Goal: Navigation & Orientation: Find specific page/section

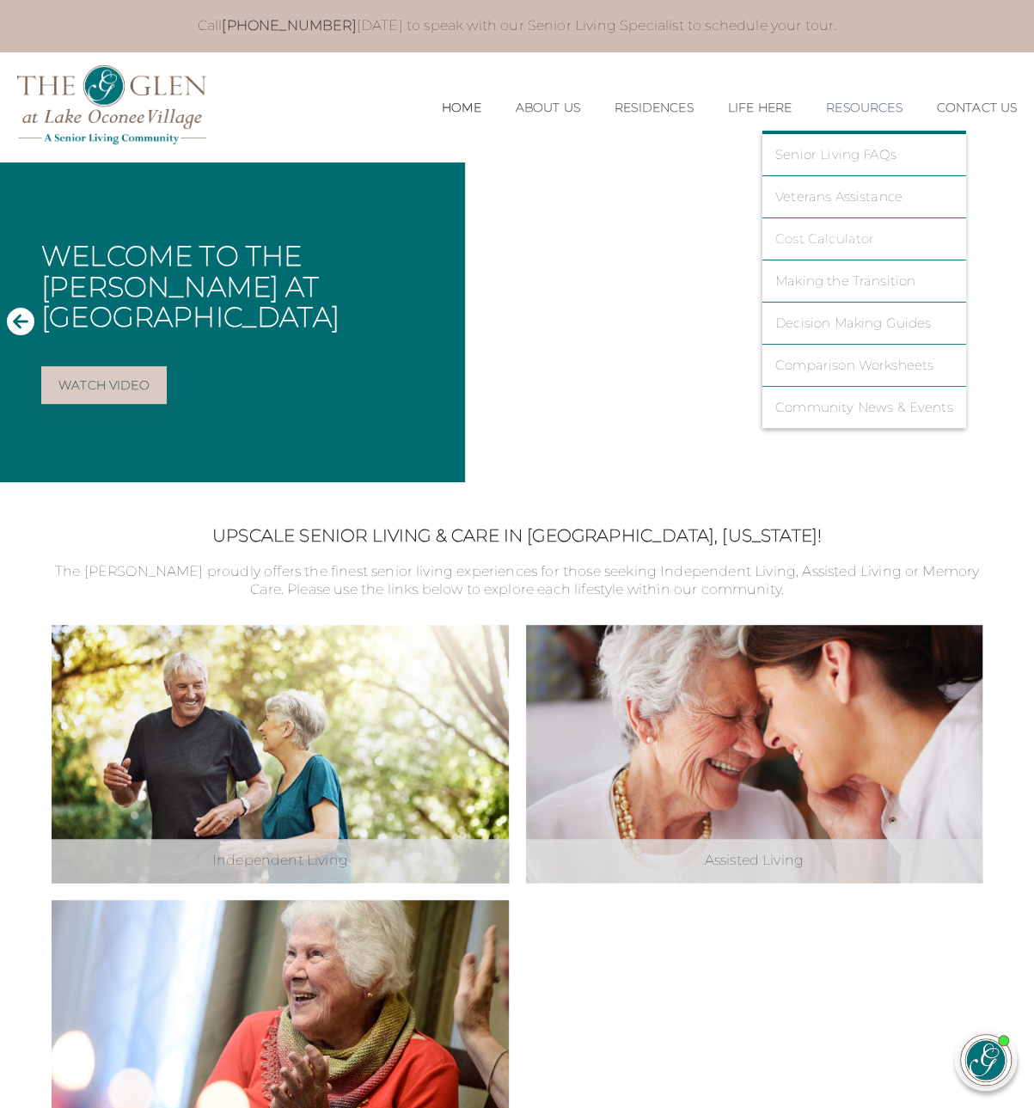
click at [827, 242] on link "Cost Calculator" at bounding box center [865, 238] width 178 height 15
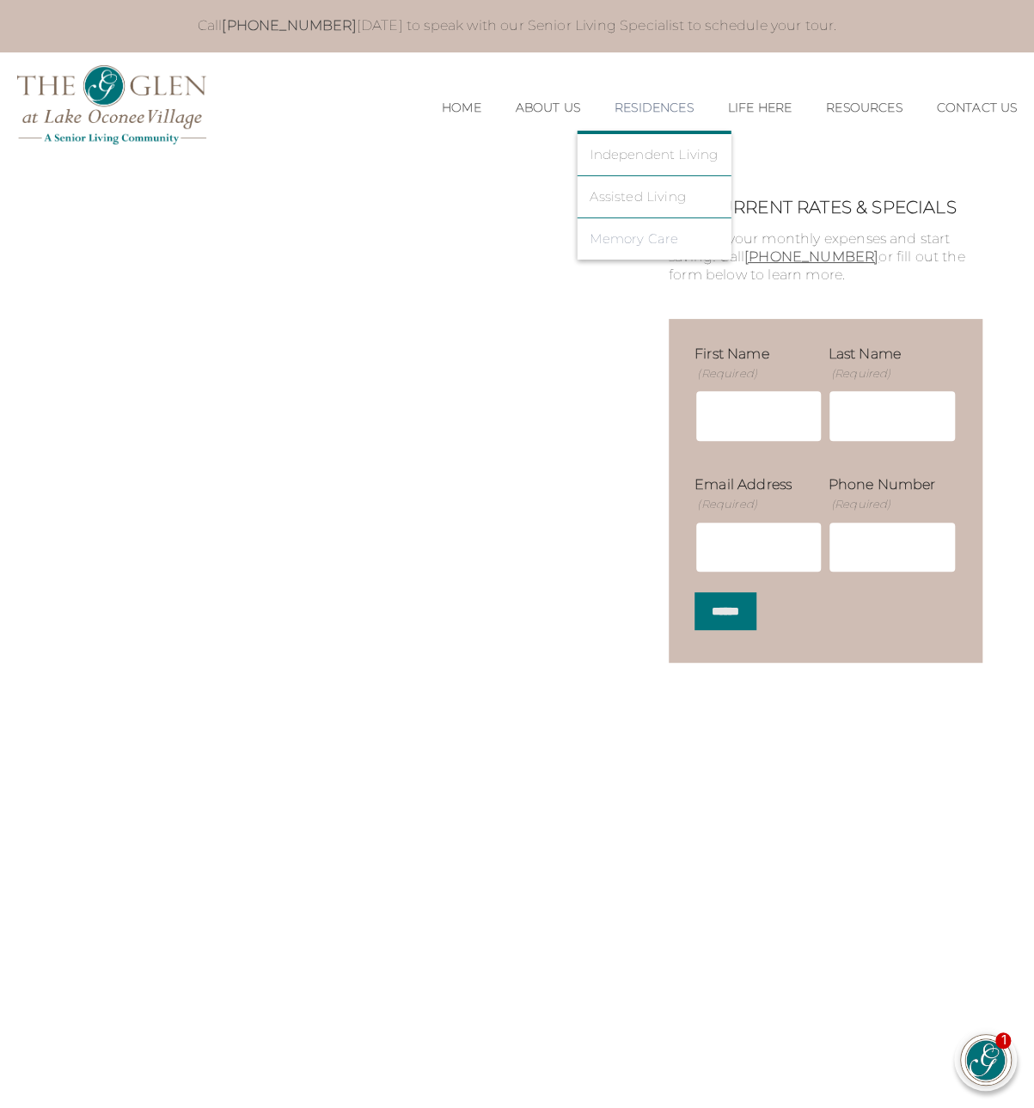
click at [617, 240] on link "Memory Care" at bounding box center [654, 238] width 128 height 15
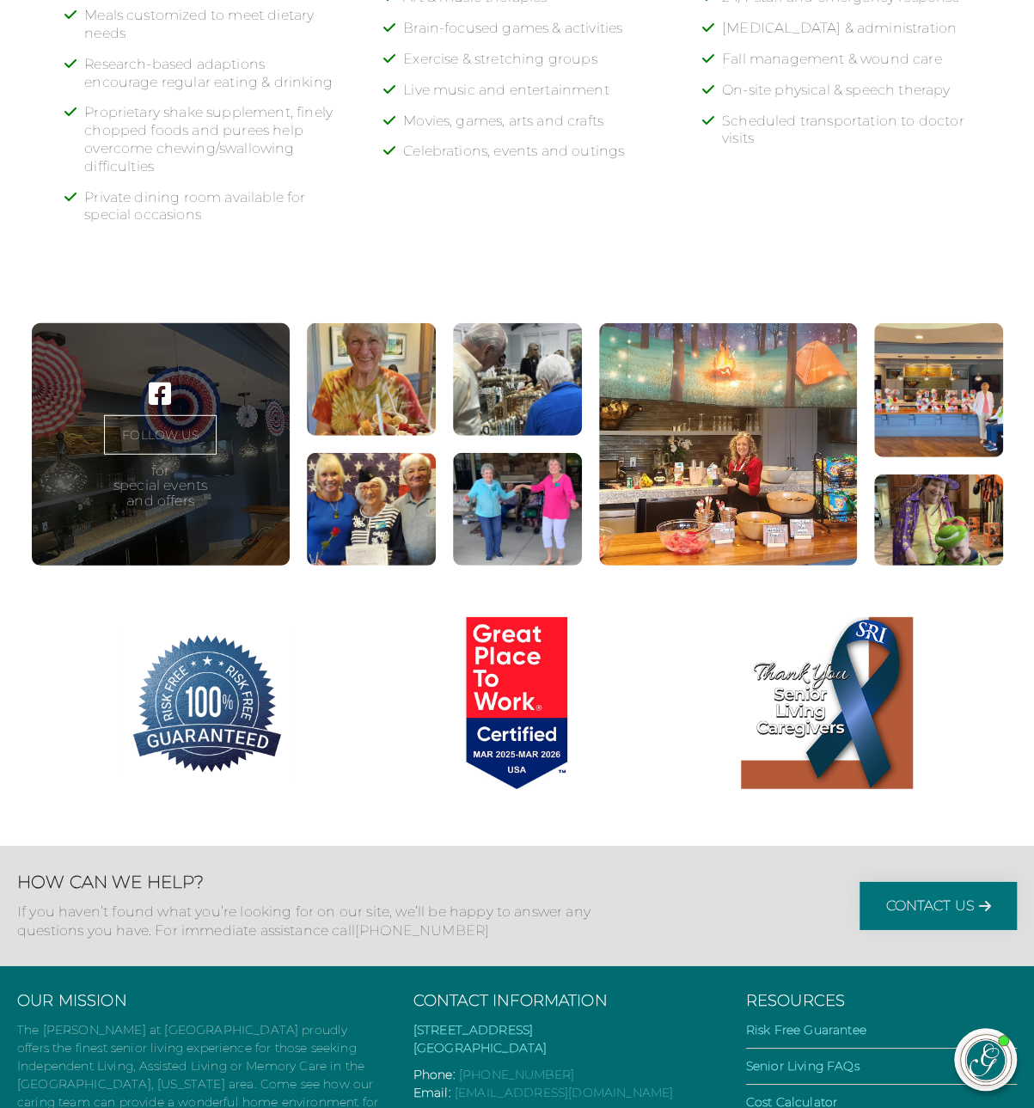
scroll to position [1901, 0]
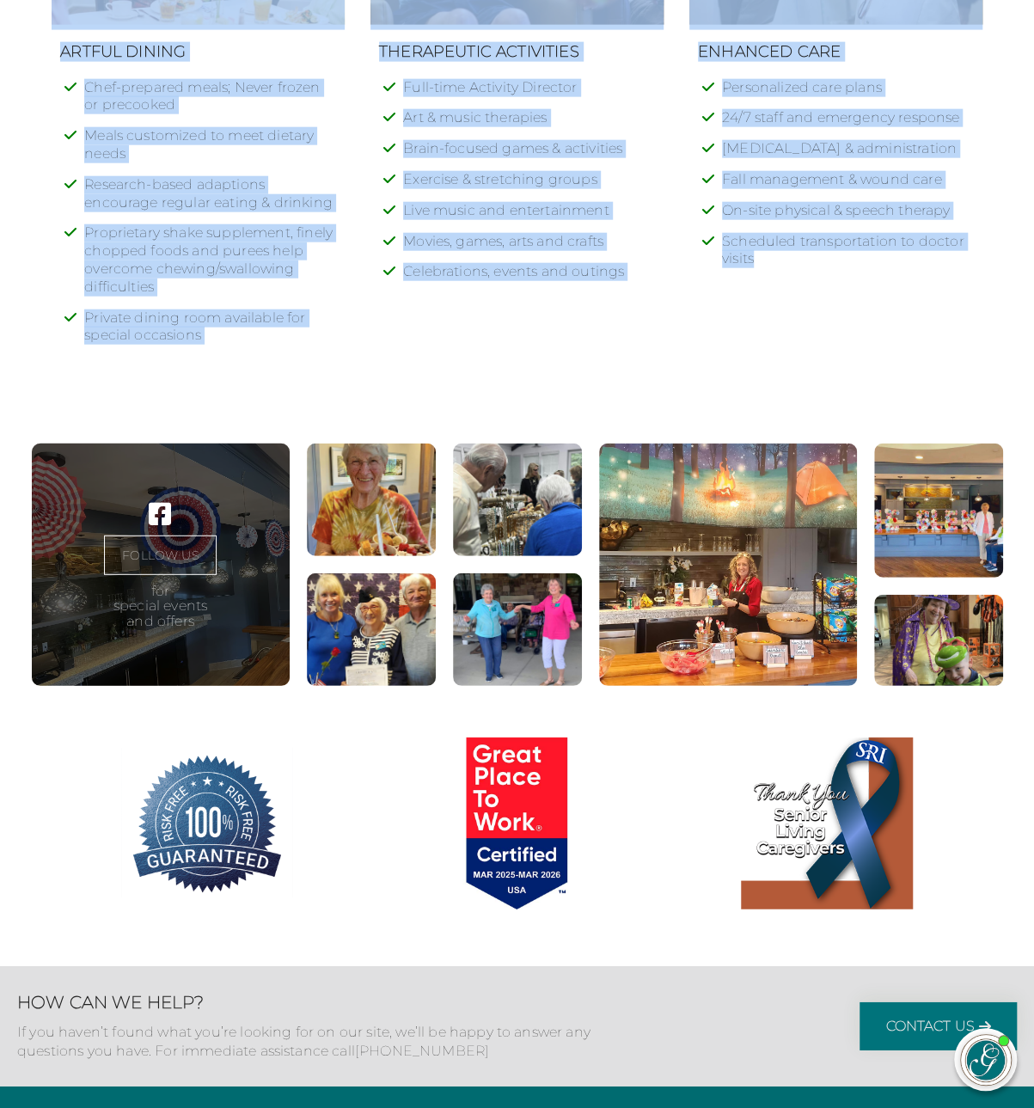
drag, startPoint x: 1042, startPoint y: 603, endPoint x: 981, endPoint y: 285, distance: 323.9
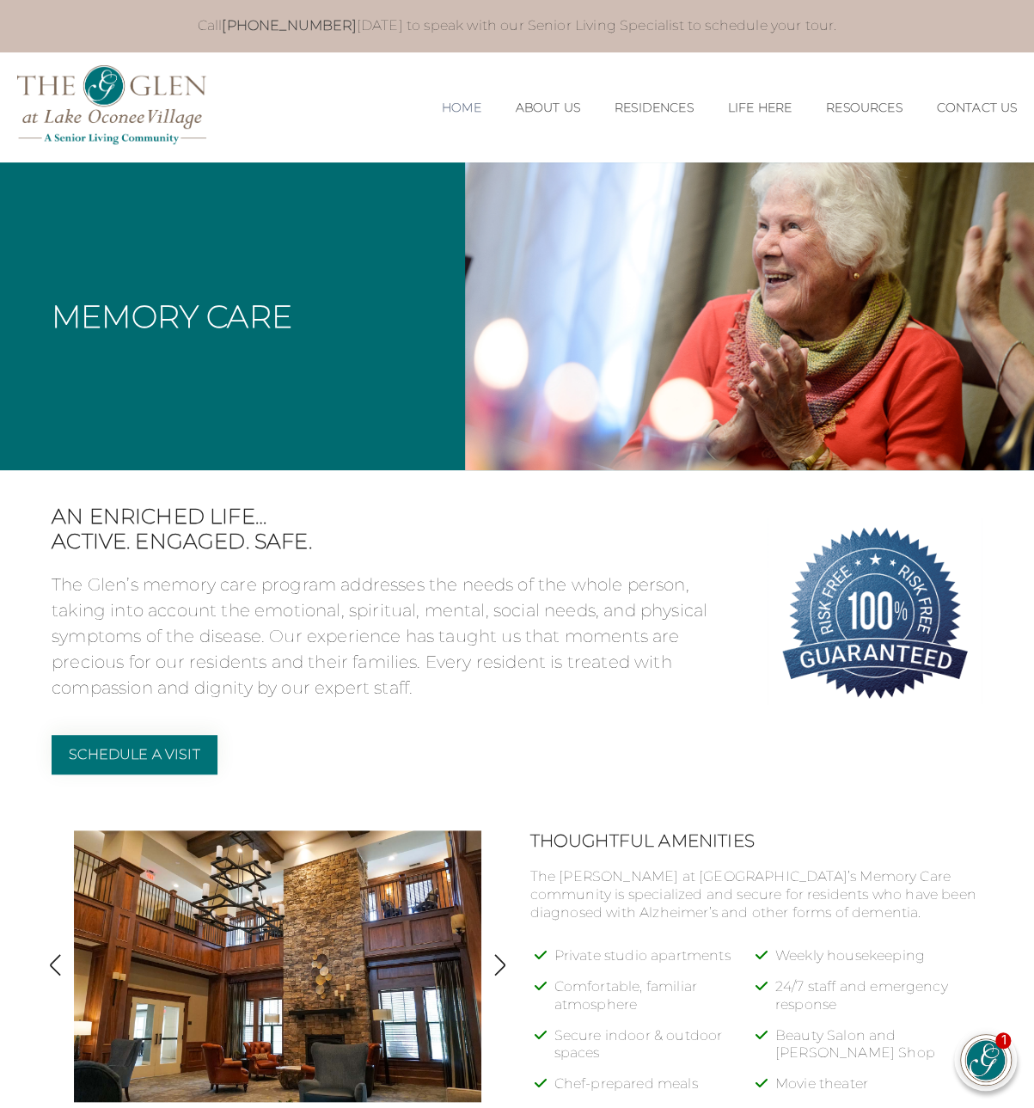
click at [458, 102] on link "Home" at bounding box center [462, 108] width 40 height 15
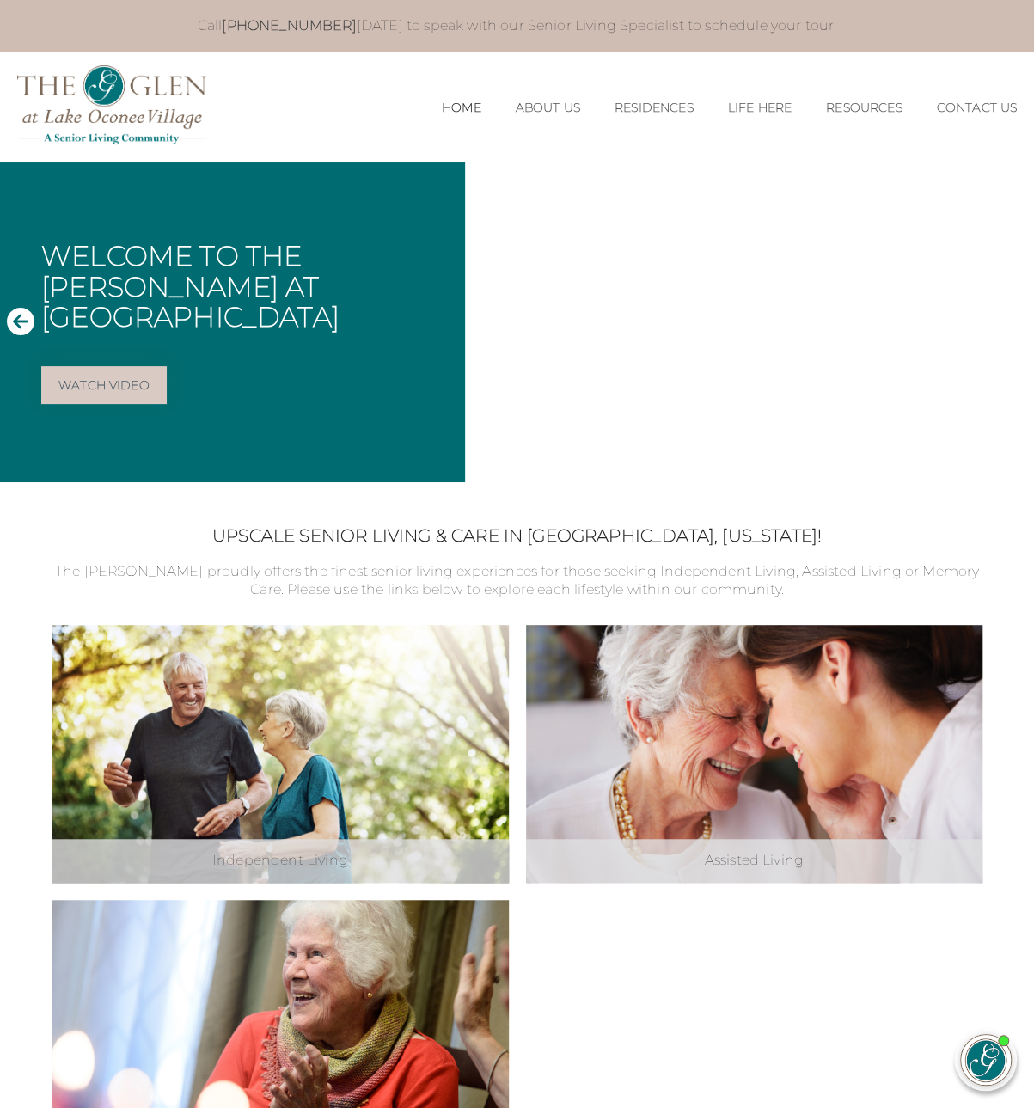
click at [851, 530] on h2 "Upscale Senior Living & Care in [GEOGRAPHIC_DATA], [US_STATE]!" at bounding box center [517, 535] width 931 height 21
